Goal: Navigation & Orientation: Find specific page/section

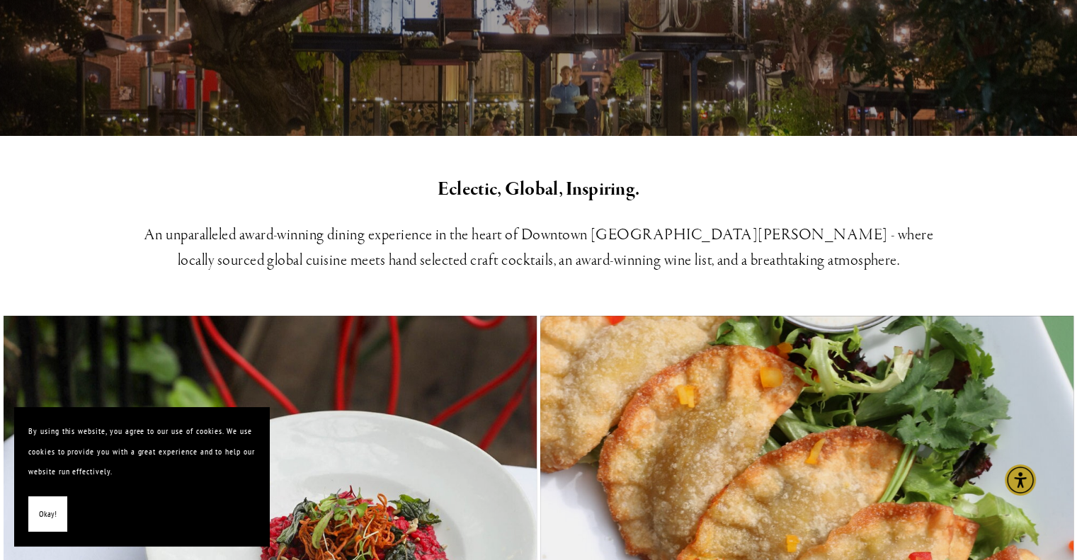
scroll to position [456, 0]
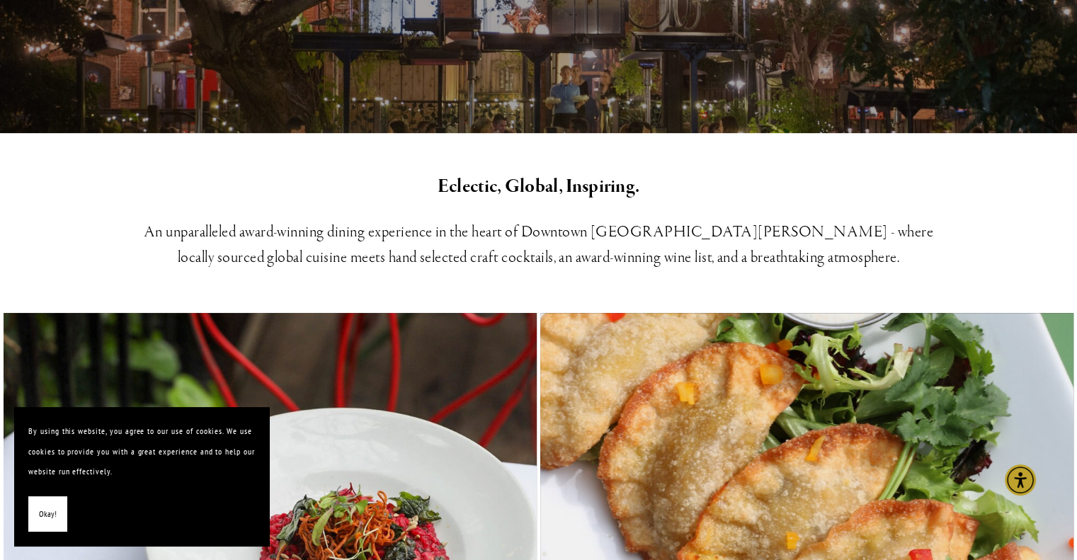
click at [48, 518] on span "Okay!" at bounding box center [48, 514] width 18 height 21
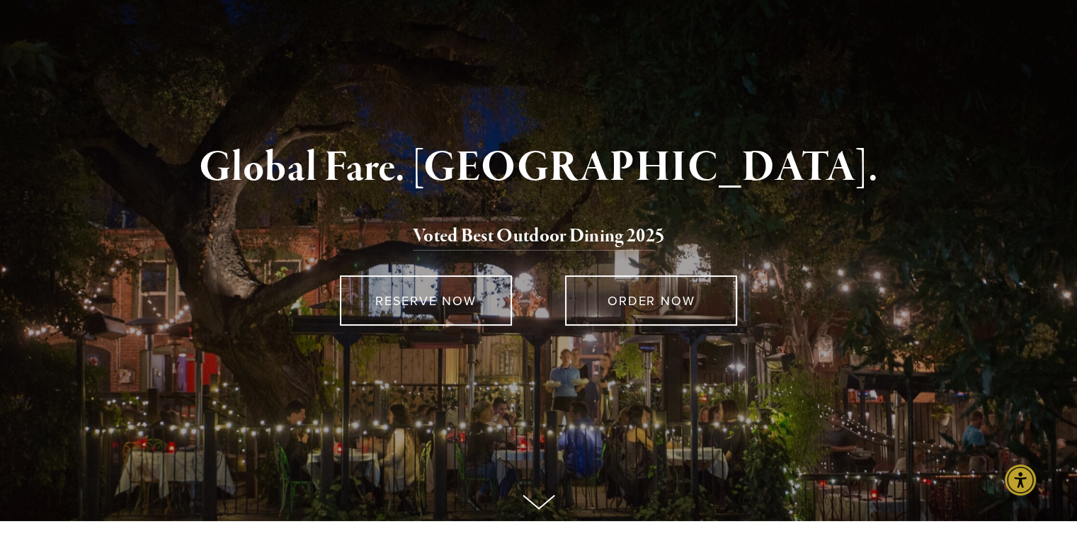
scroll to position [0, 0]
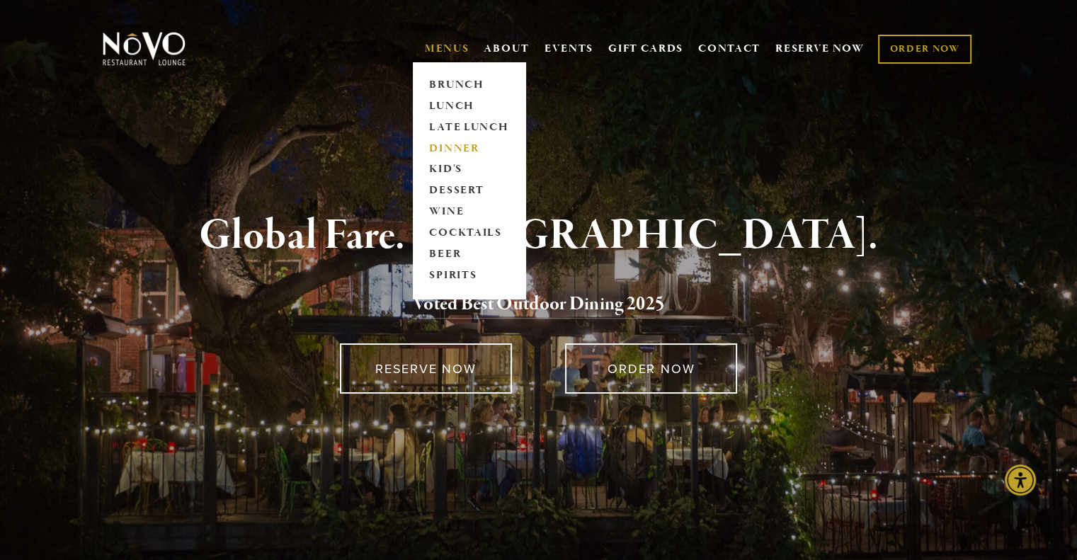
click at [456, 149] on link "DINNER" at bounding box center [469, 148] width 89 height 21
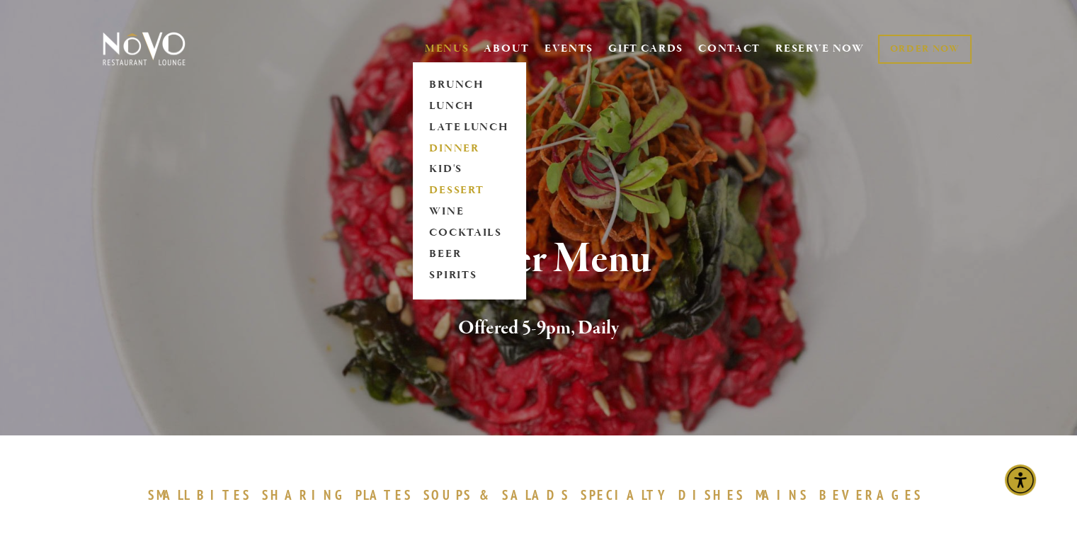
click at [460, 189] on link "DESSERT" at bounding box center [469, 191] width 89 height 21
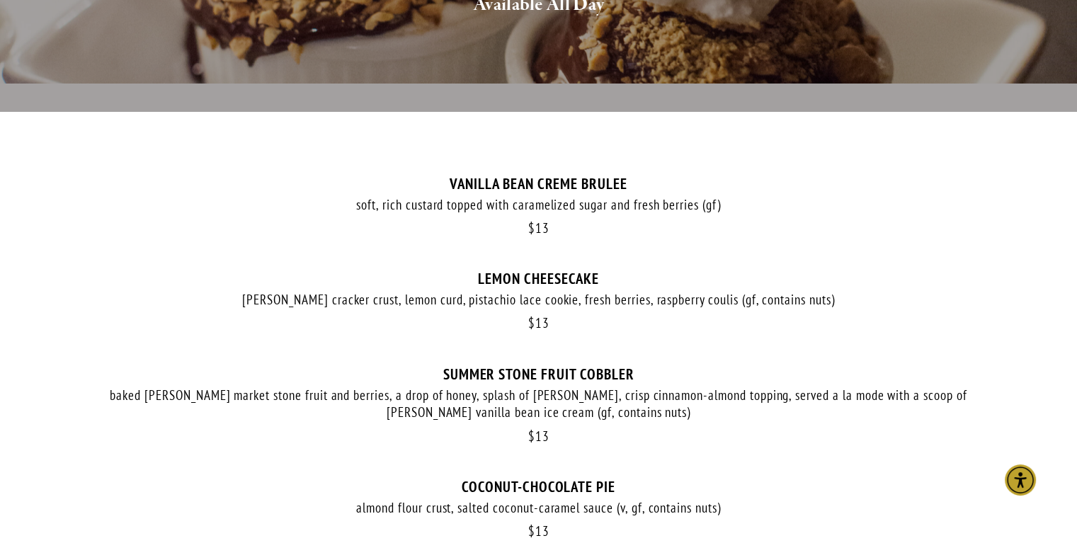
scroll to position [345, 0]
